Goal: Find specific page/section: Find specific page/section

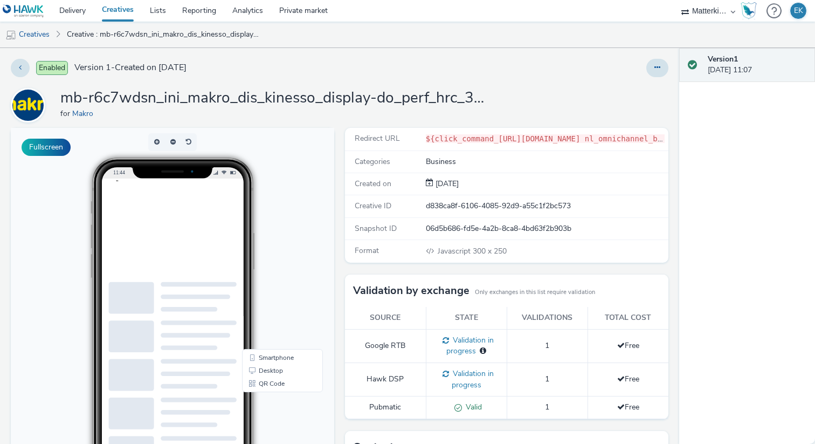
scroll to position [194, 0]
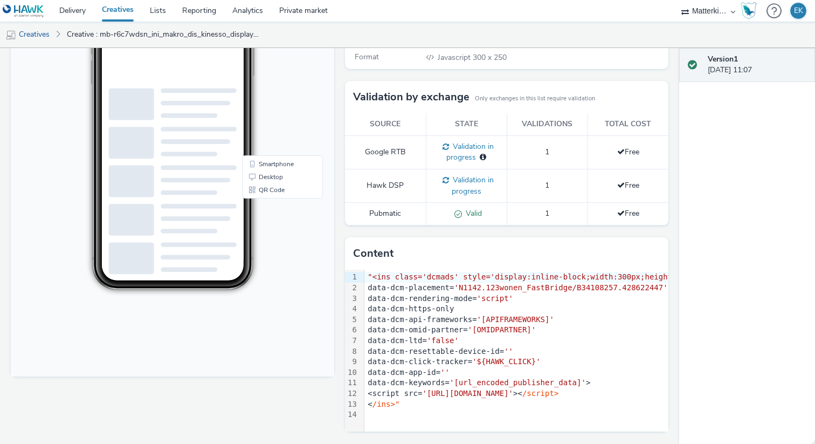
select select "175c33d2-4267-4f20-898b-5ff13b19704a"
click at [676, 0] on select "Ace & Tate AZERION Matterkind NL Sababateam" at bounding box center [708, 11] width 65 height 22
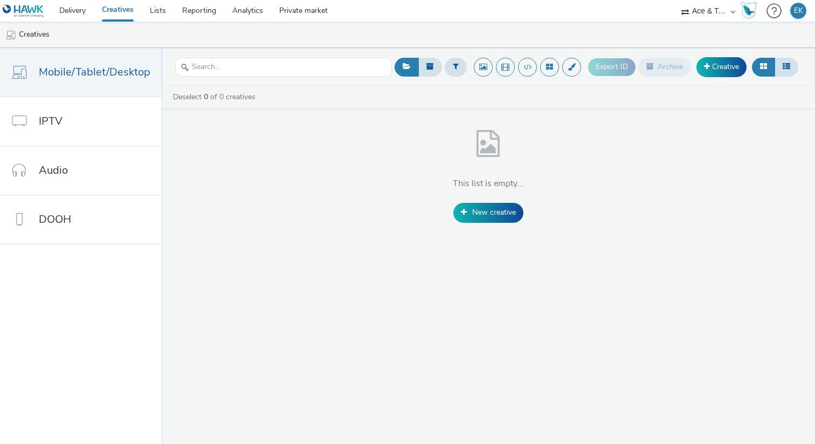
click at [124, 12] on link "Creatives" at bounding box center [118, 11] width 48 height 22
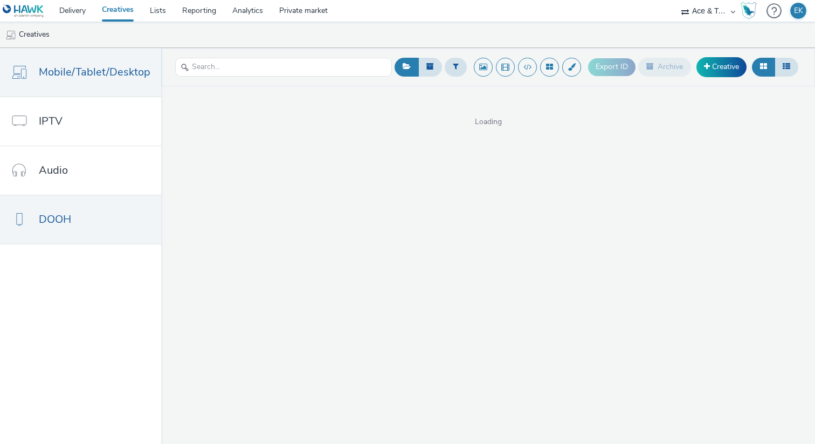
click at [68, 211] on link "DOOH" at bounding box center [80, 219] width 161 height 49
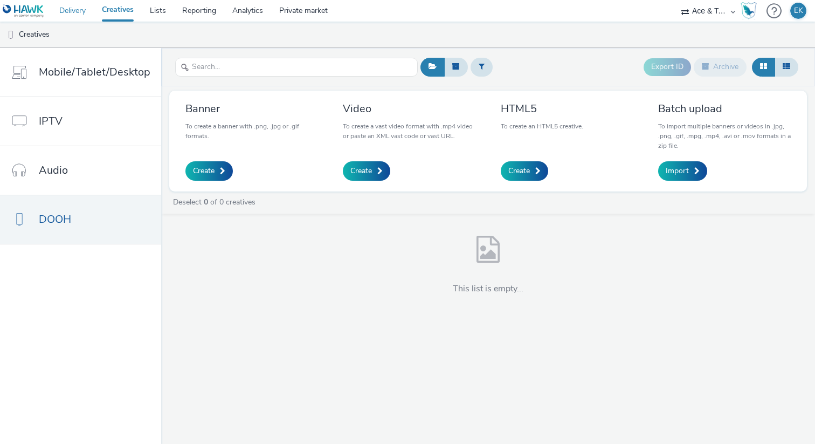
click at [66, 19] on link "Delivery" at bounding box center [72, 11] width 43 height 22
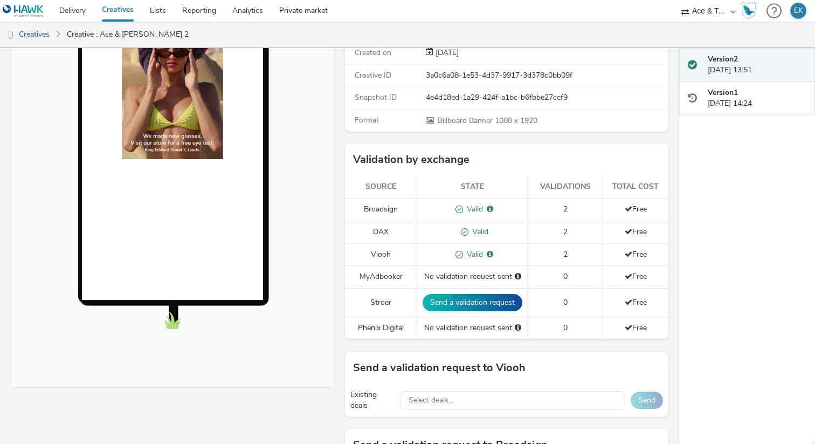
scroll to position [197, 0]
